Goal: Information Seeking & Learning: Learn about a topic

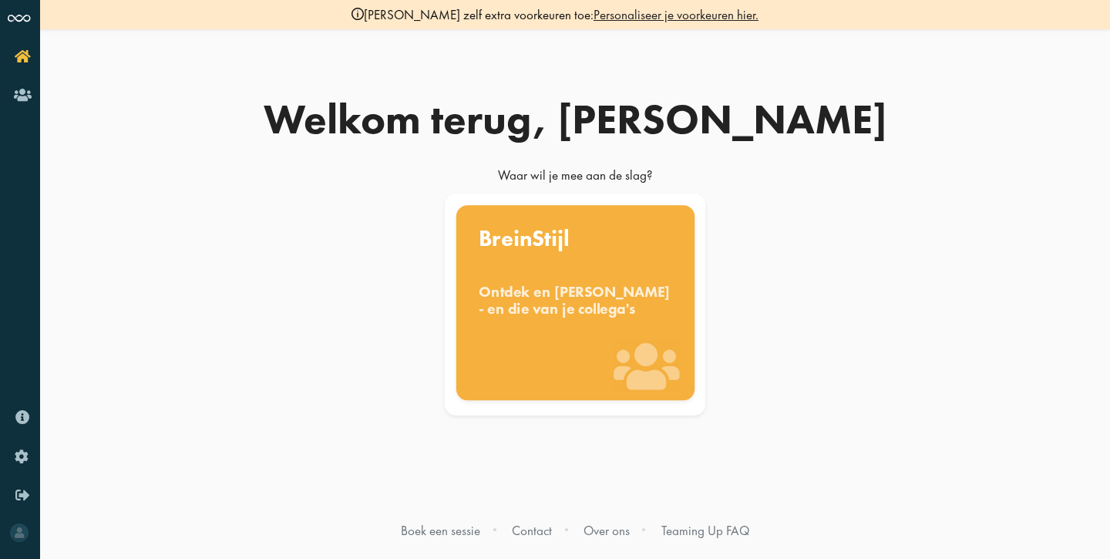
click at [590, 341] on div "BreinStijl Ontdek en benut jouw denkstijl - en die van je collega's" at bounding box center [575, 302] width 238 height 195
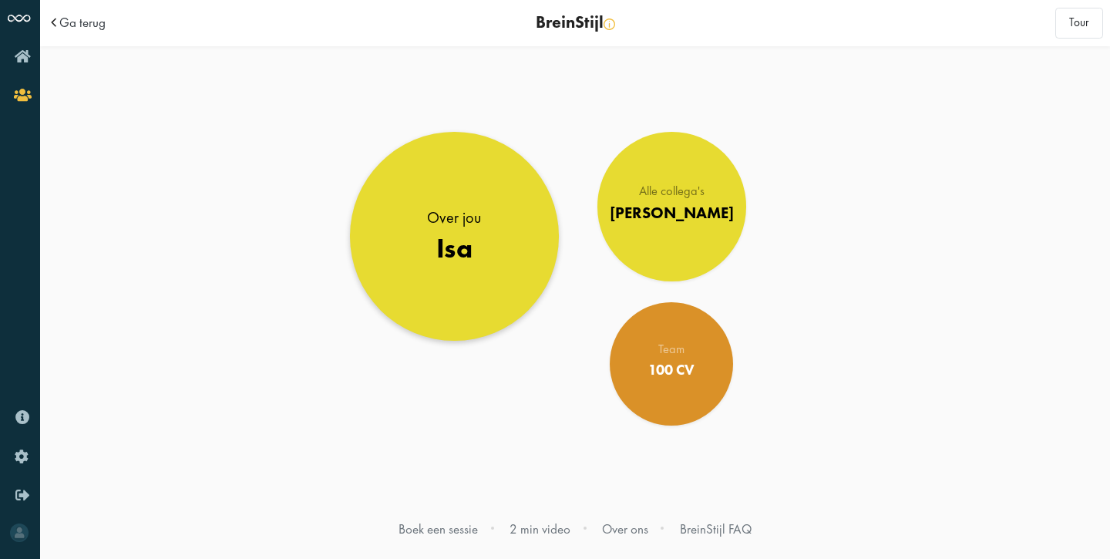
click at [453, 233] on body "Ga terug BreinStijl Dit is je BreinStijl overzichtspagina. Kies aan de rechterk…" at bounding box center [575, 279] width 1070 height 559
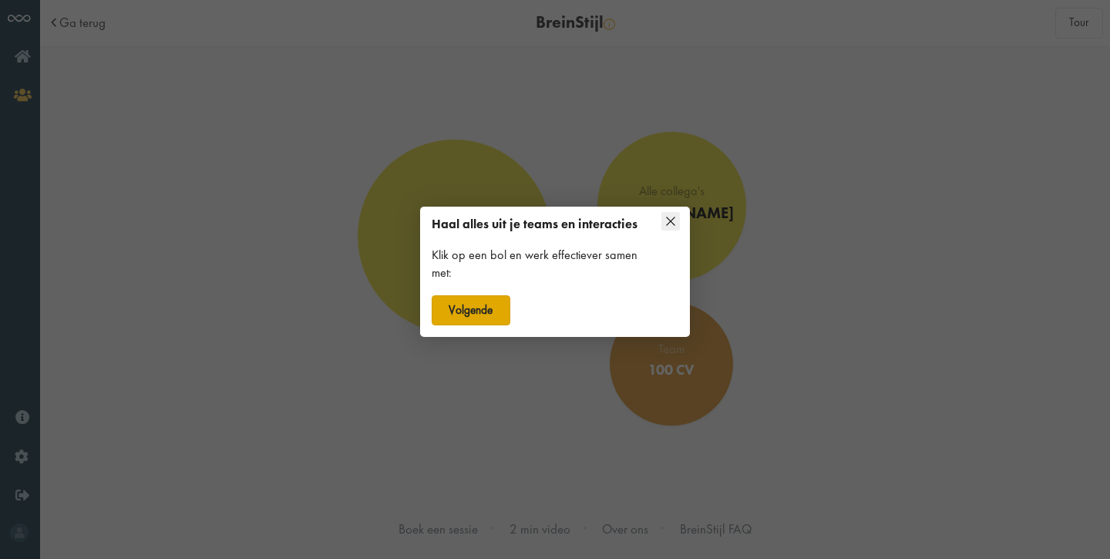
click at [474, 324] on button "Volgende" at bounding box center [471, 310] width 79 height 31
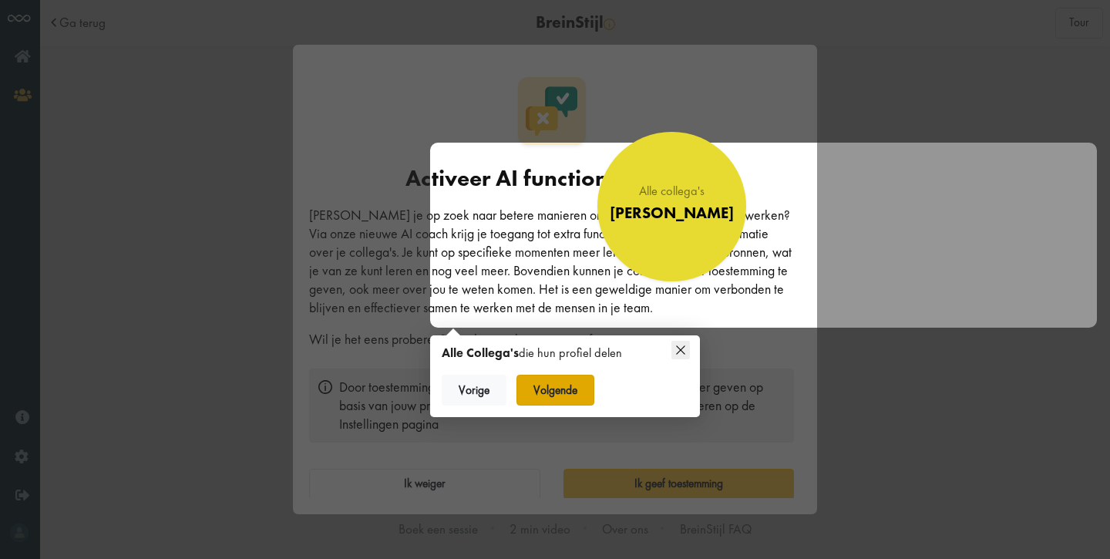
click at [585, 386] on button "Volgende" at bounding box center [556, 390] width 79 height 31
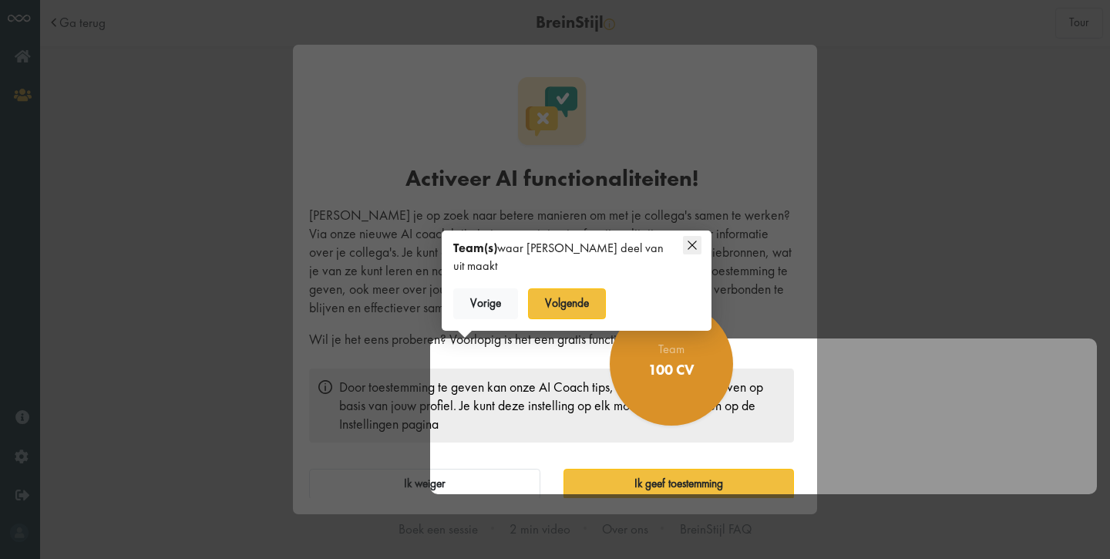
click at [671, 486] on div at bounding box center [763, 417] width 667 height 156
click at [674, 368] on div "100 CV" at bounding box center [672, 371] width 49 height 19
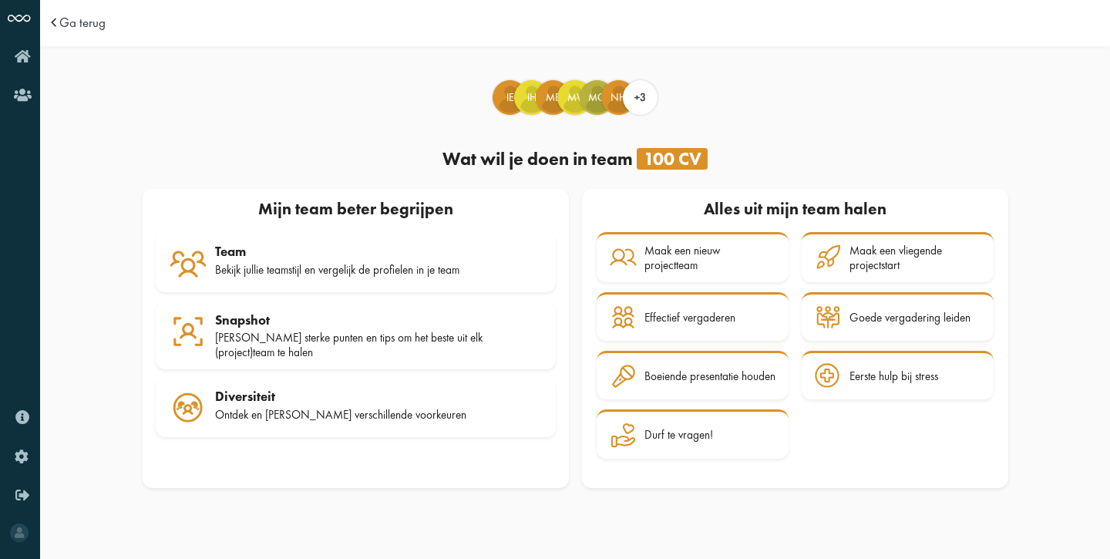
click at [281, 177] on div "Activeer AI functionaliteiten! [PERSON_NAME] je op zoek naar betere manieren om…" at bounding box center [555, 279] width 1110 height 559
click at [282, 177] on div "Activeer AI functionaliteiten! [PERSON_NAME] je op zoek naar betere manieren om…" at bounding box center [555, 279] width 1110 height 559
drag, startPoint x: 531, startPoint y: 160, endPoint x: 643, endPoint y: 157, distance: 111.8
click at [648, 161] on div "Activeer AI functionaliteiten! [PERSON_NAME] je op zoek naar betere manieren om…" at bounding box center [555, 279] width 1110 height 559
drag, startPoint x: 595, startPoint y: 157, endPoint x: 509, endPoint y: 157, distance: 86.4
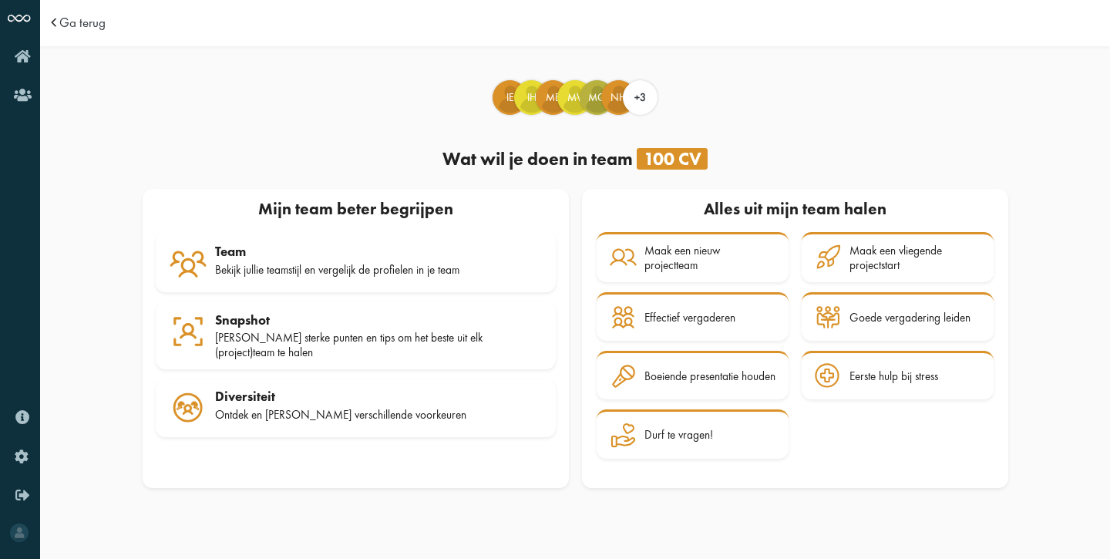
click at [511, 157] on div "Activeer AI functionaliteiten! [PERSON_NAME] je op zoek naar betere manieren om…" at bounding box center [555, 279] width 1110 height 559
click at [680, 277] on div "Activeer AI functionaliteiten! [PERSON_NAME] je op zoek naar betere manieren om…" at bounding box center [555, 279] width 1110 height 559
click at [680, 277] on div "Activeer AI functionaliteiten! Ben je op zoek naar betere manieren om met je co…" at bounding box center [555, 279] width 1110 height 559
click at [499, 95] on span "IE" at bounding box center [510, 97] width 33 height 15
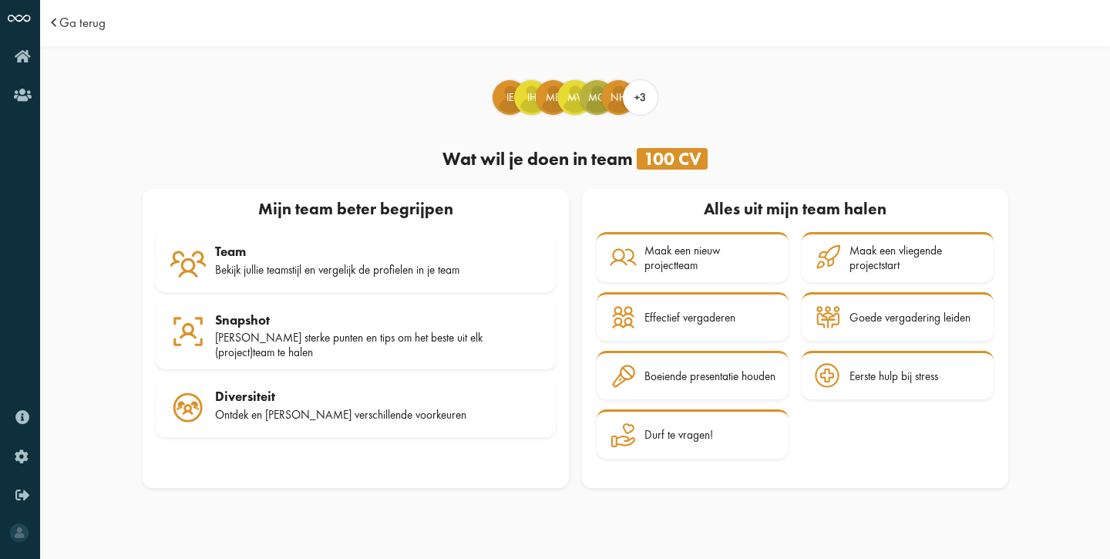
click at [19, 62] on div "Activeer AI functionaliteiten! [PERSON_NAME] je op zoek naar betere manieren om…" at bounding box center [555, 279] width 1110 height 559
click at [13, 534] on div "Activeer AI functionaliteiten! [PERSON_NAME] je op zoek naar betere manieren om…" at bounding box center [555, 279] width 1110 height 559
click at [669, 158] on div "100 CV" at bounding box center [672, 159] width 71 height 22
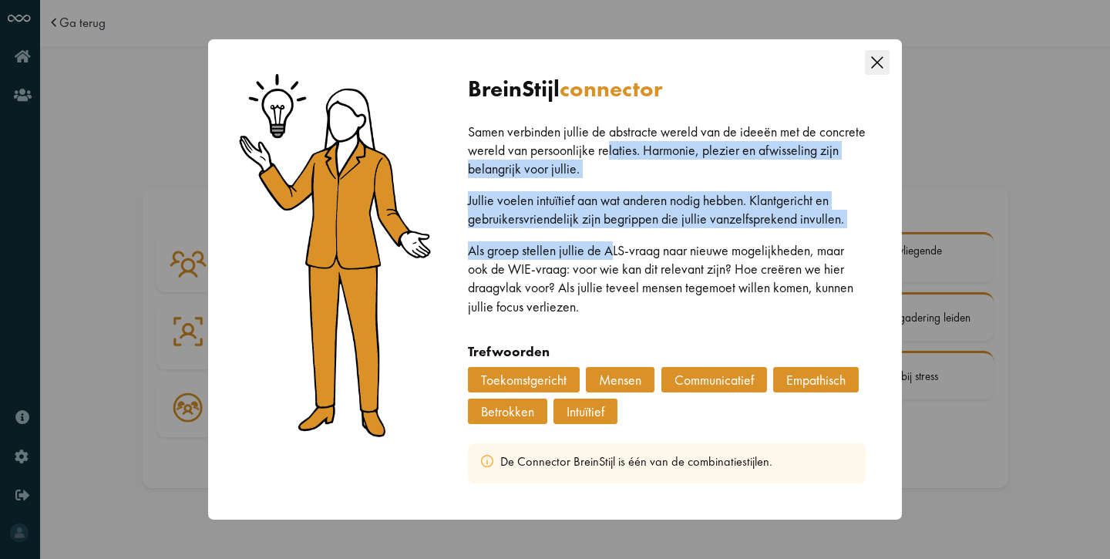
drag, startPoint x: 608, startPoint y: 156, endPoint x: 613, endPoint y: 263, distance: 107.3
click at [613, 263] on div "Samen verbinden jullie de abstracte wereld van de ideeën met de concrete wereld…" at bounding box center [667, 233] width 399 height 220
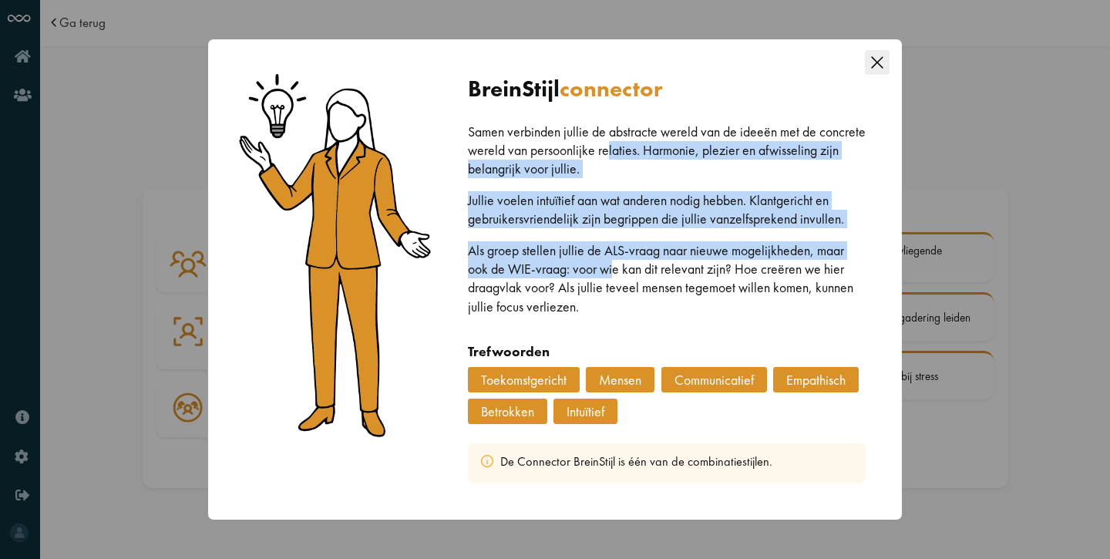
click at [613, 263] on p "Als groep stellen jullie de ALS-vraag naar nieuwe mogelijkheden, maar ook de WI…" at bounding box center [667, 278] width 399 height 74
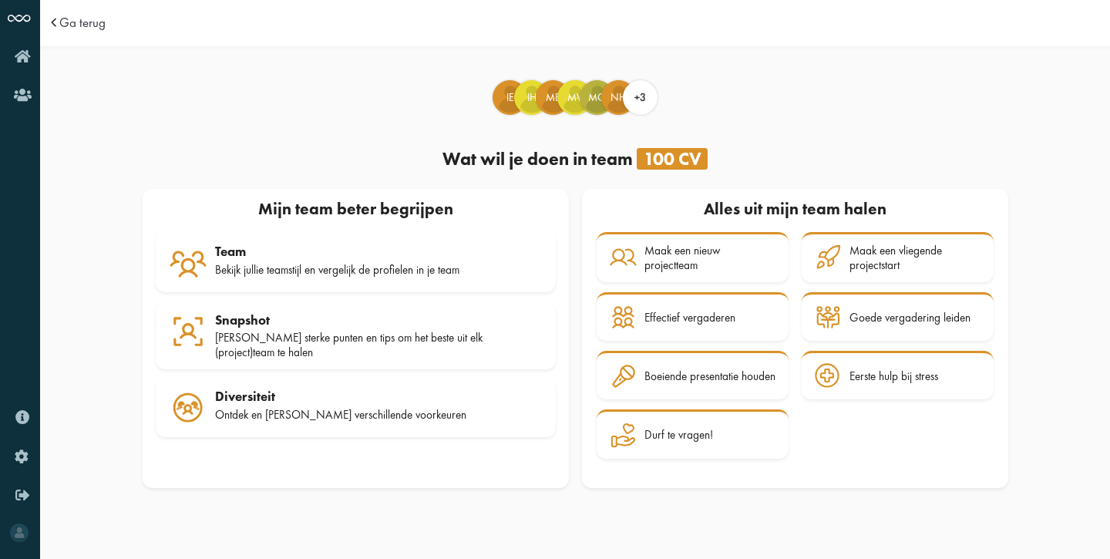
click at [675, 163] on div "Activeer AI functionaliteiten! Ben je op zoek naar betere manieren om met je co…" at bounding box center [555, 279] width 1110 height 559
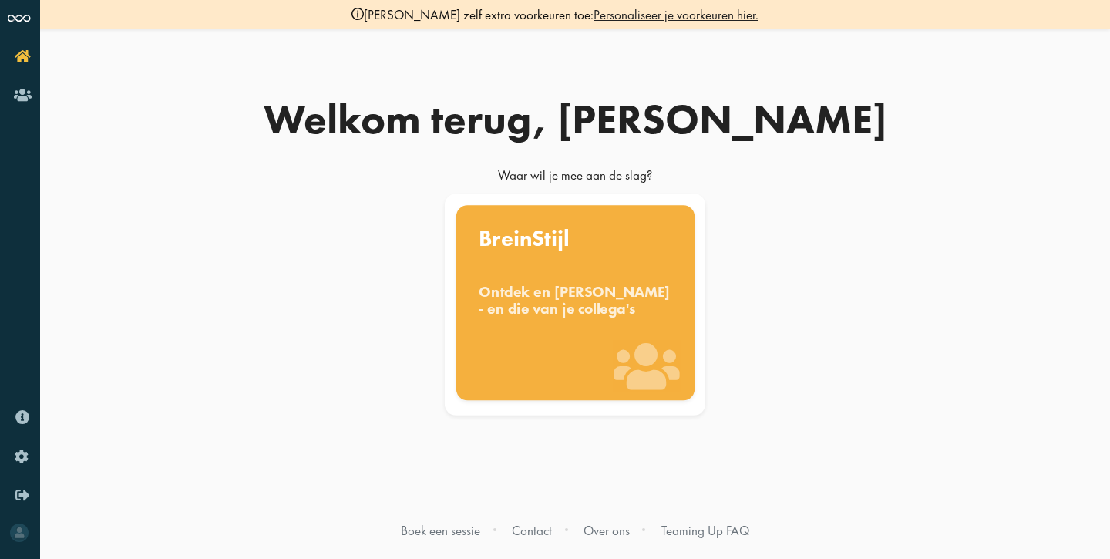
click at [548, 317] on div "Ontdek en [PERSON_NAME] - en die van je collega's" at bounding box center [576, 300] width 194 height 34
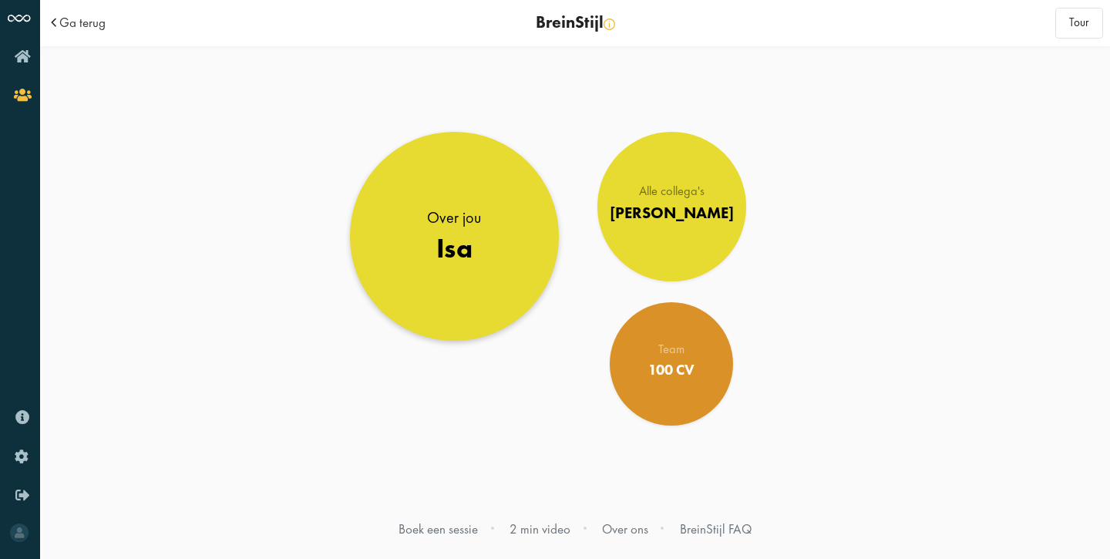
click at [480, 271] on link "Over jou [PERSON_NAME]" at bounding box center [454, 236] width 209 height 209
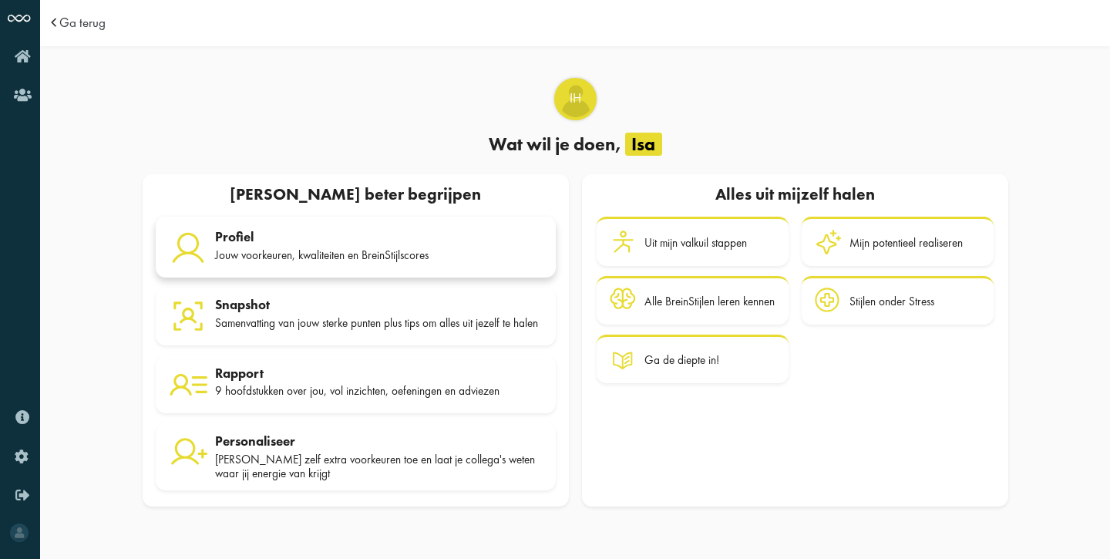
click at [377, 231] on div "Profiel" at bounding box center [379, 236] width 328 height 15
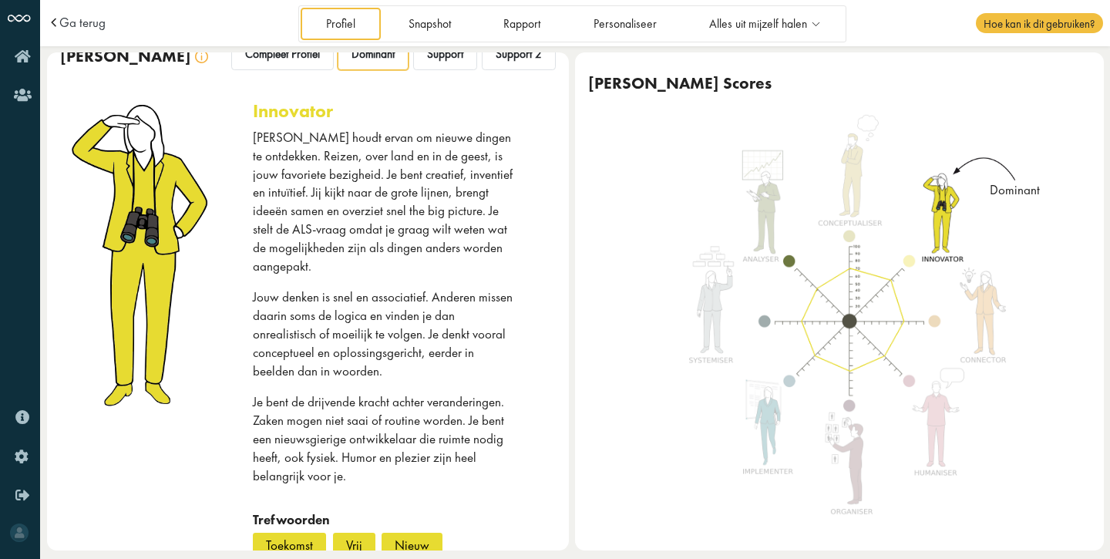
scroll to position [30, 0]
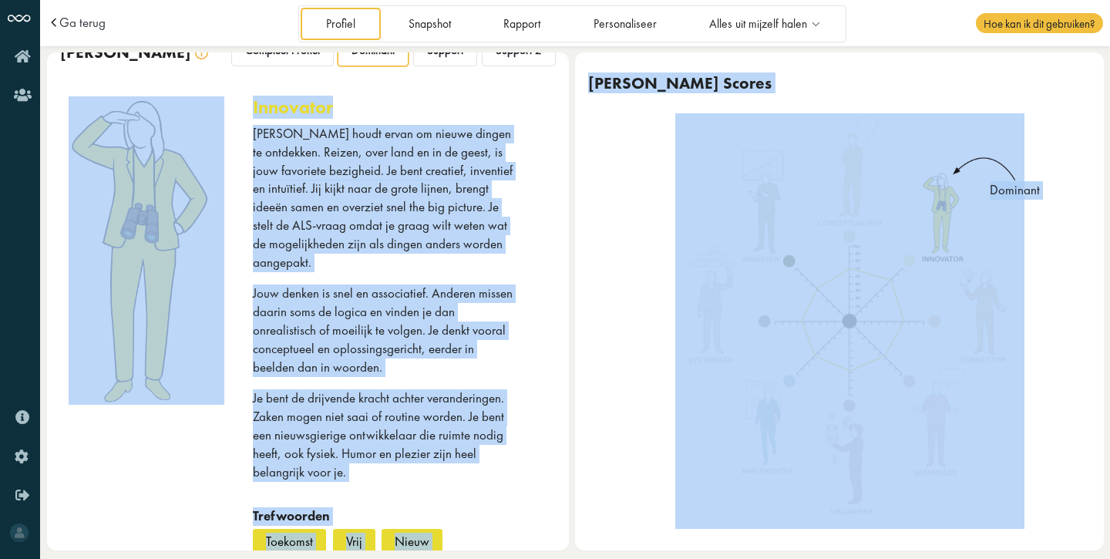
drag, startPoint x: 250, startPoint y: 160, endPoint x: 321, endPoint y: 450, distance: 297.8
click at [321, 447] on body "Ga terug Profiel Snapshot Rapport Personaliseer Alles uit mijzelf halen Uit mij…" at bounding box center [575, 279] width 1070 height 559
click at [348, 342] on div "Activeer AI functionaliteiten! [PERSON_NAME] je op zoek naar betere manieren om…" at bounding box center [555, 279] width 1110 height 559
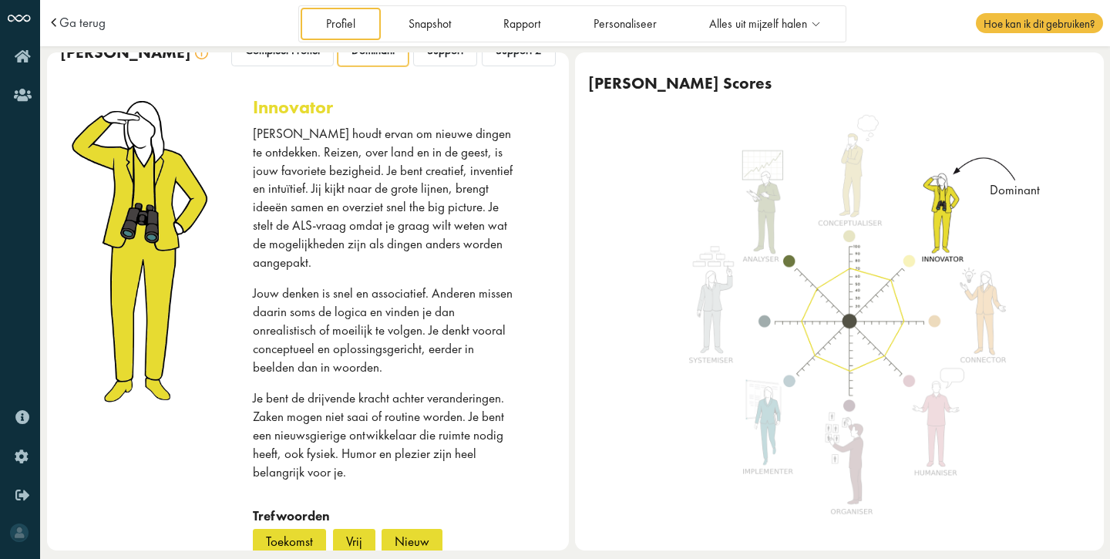
drag, startPoint x: 281, startPoint y: 115, endPoint x: 378, endPoint y: 296, distance: 205.6
click at [377, 295] on div "Activeer AI functionaliteiten! [PERSON_NAME] je op zoek naar betere manieren om…" at bounding box center [555, 279] width 1110 height 559
click at [345, 222] on div "Activeer AI functionaliteiten! Ben je op zoek naar betere manieren om met je co…" at bounding box center [555, 279] width 1110 height 559
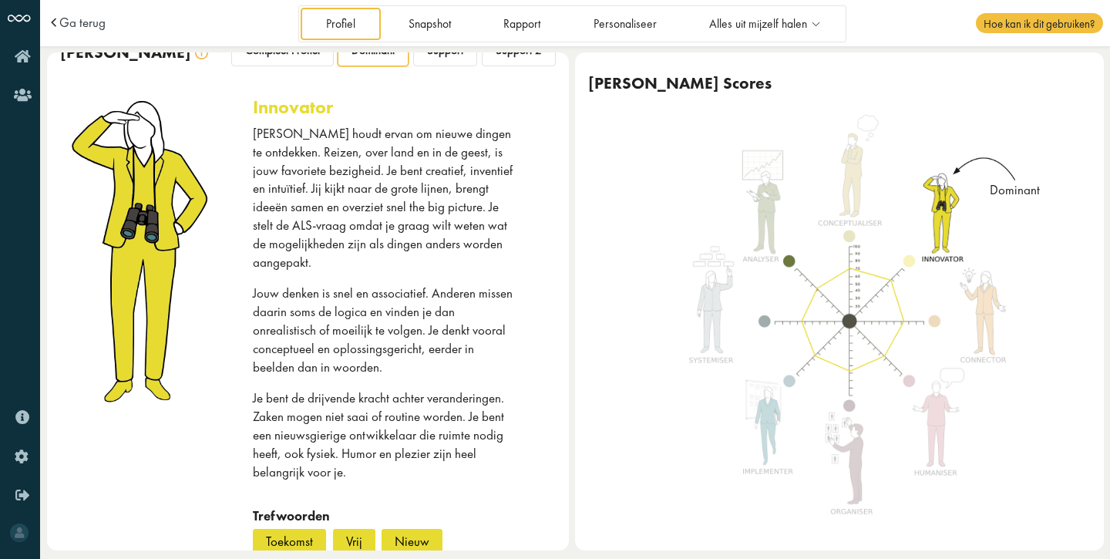
drag, startPoint x: 302, startPoint y: 177, endPoint x: 344, endPoint y: 352, distance: 180.7
click at [343, 351] on div "Activeer AI functionaliteiten! Ben je op zoek naar betere manieren om met je co…" at bounding box center [555, 279] width 1110 height 559
drag, startPoint x: 344, startPoint y: 352, endPoint x: 299, endPoint y: 260, distance: 102.8
click at [299, 261] on div "Activeer AI functionaliteiten! Ben je op zoek naar betere manieren om met je co…" at bounding box center [555, 279] width 1110 height 559
